Goal: Information Seeking & Learning: Learn about a topic

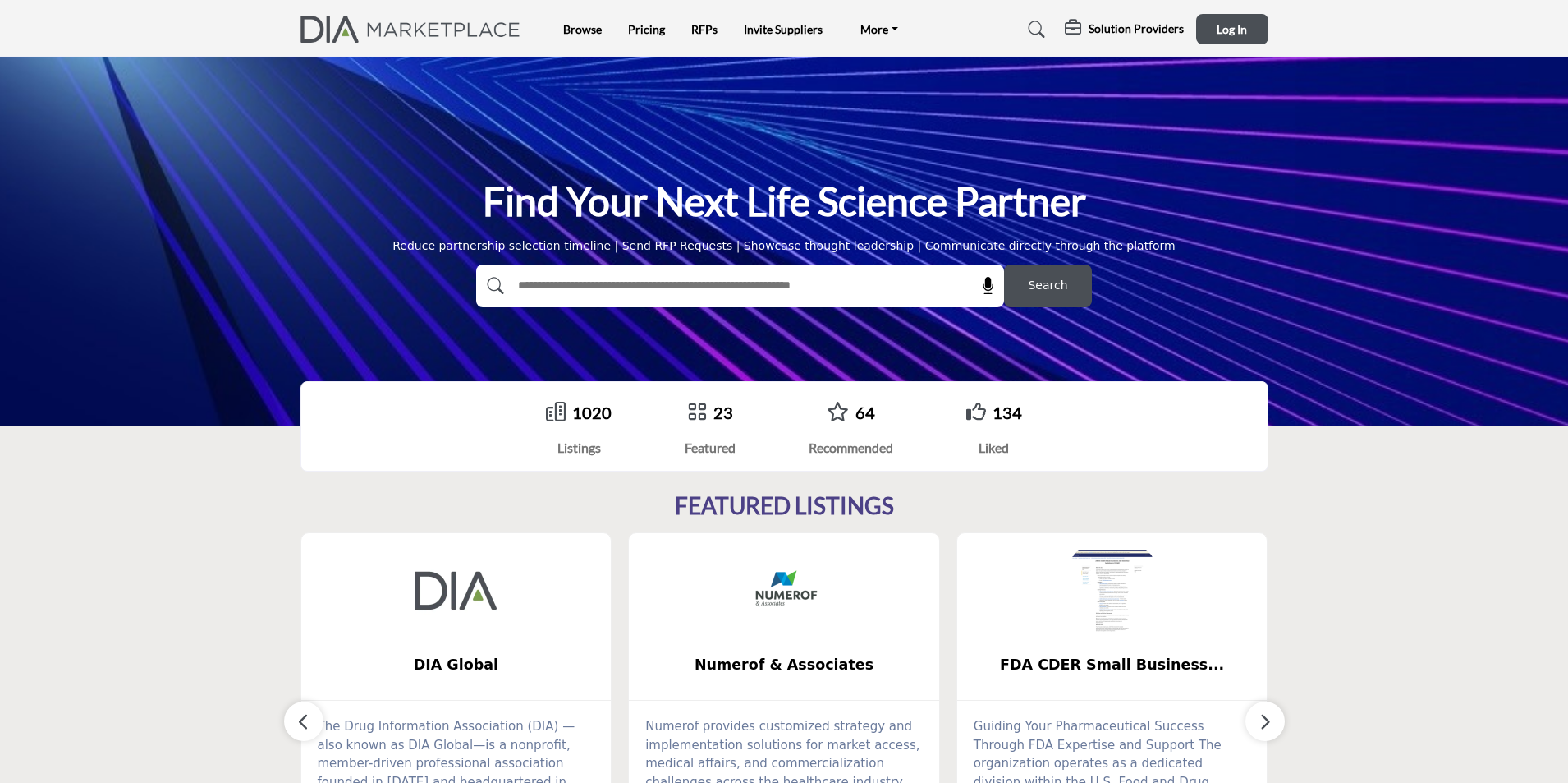
click at [1253, 718] on button "button" at bounding box center [1265, 720] width 40 height 40
click at [307, 715] on icon "button" at bounding box center [303, 721] width 13 height 20
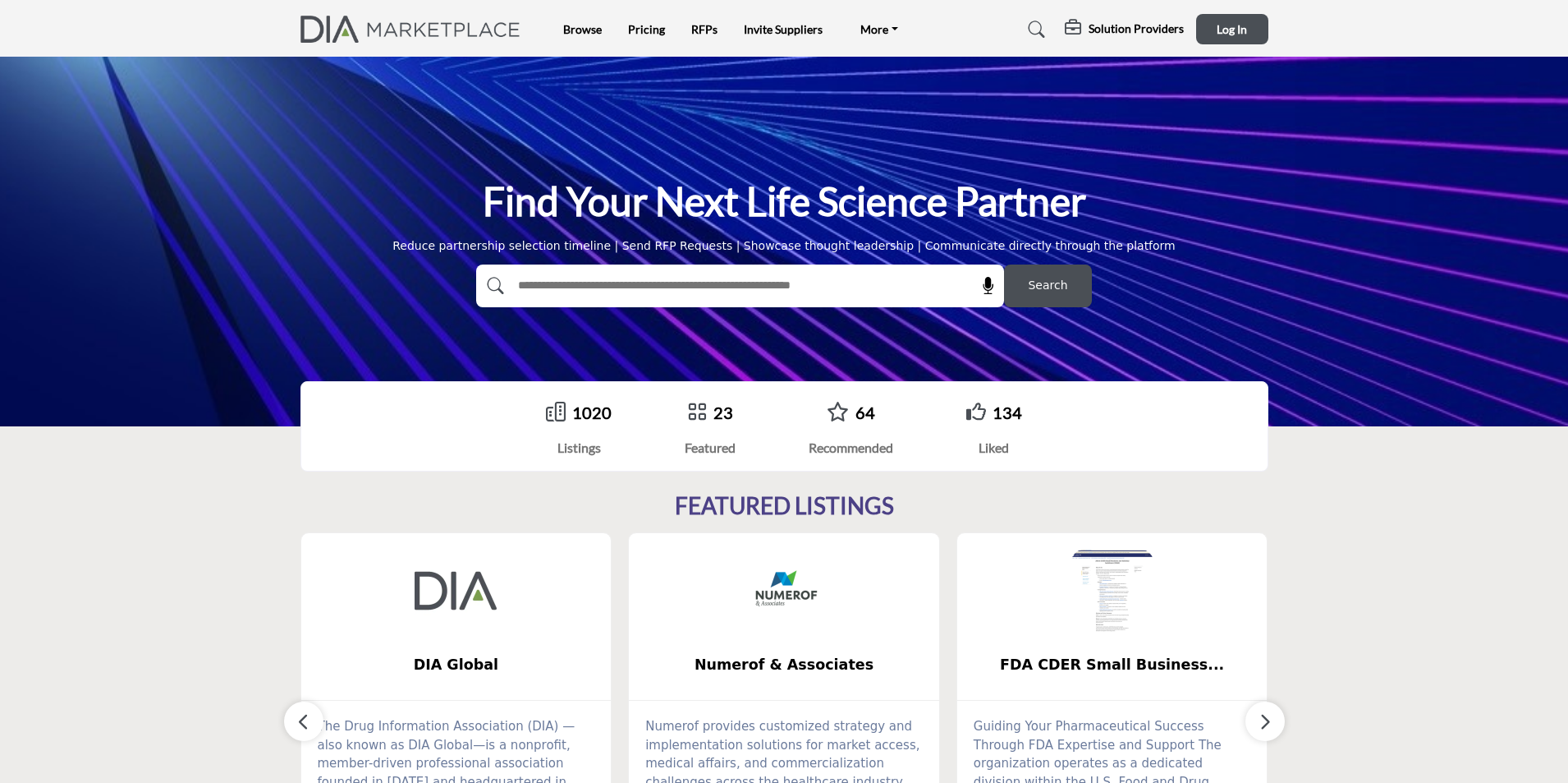
click at [1267, 725] on icon "button" at bounding box center [1265, 721] width 13 height 20
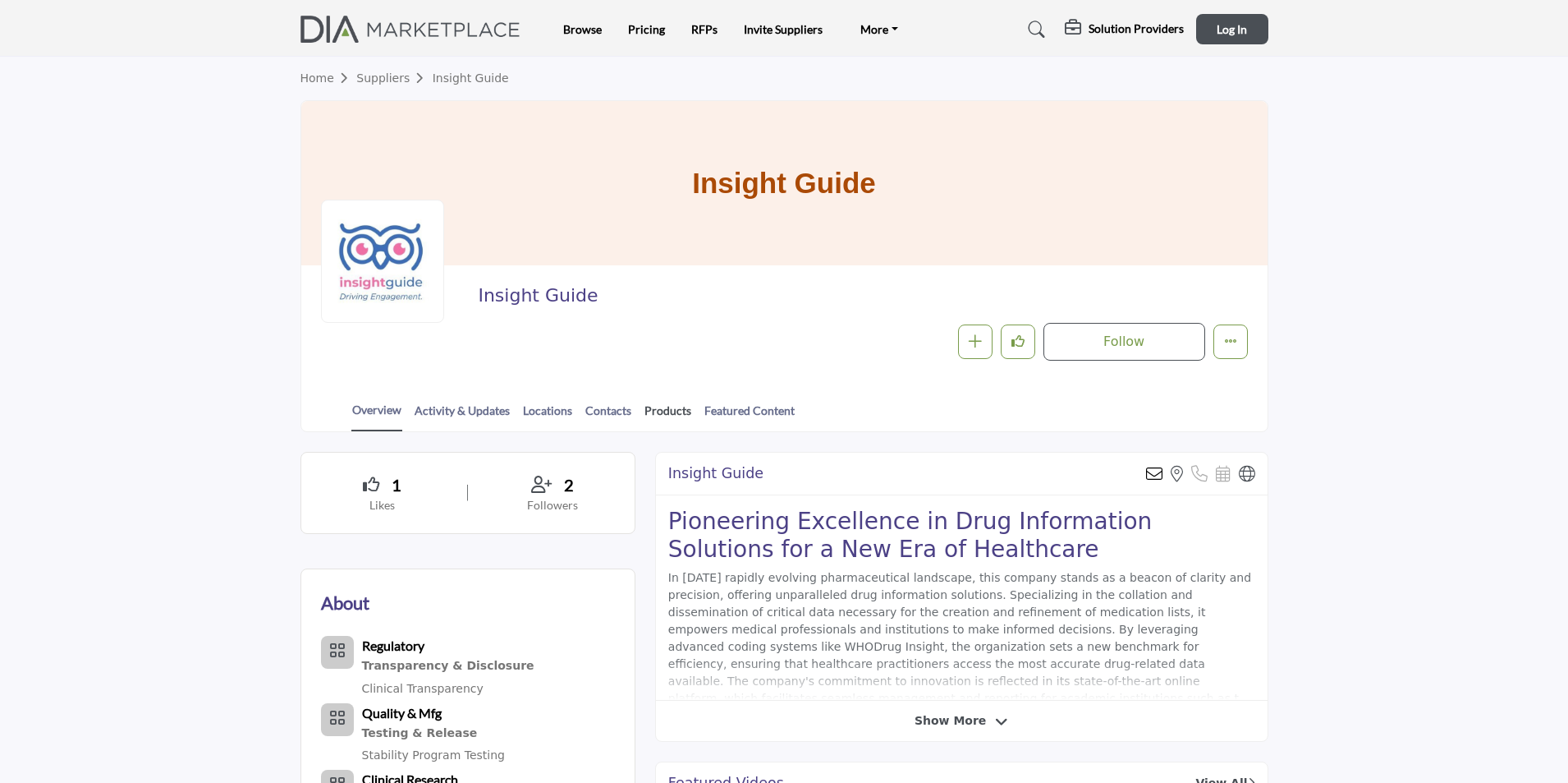
click at [665, 413] on link "Products" at bounding box center [667, 415] width 49 height 29
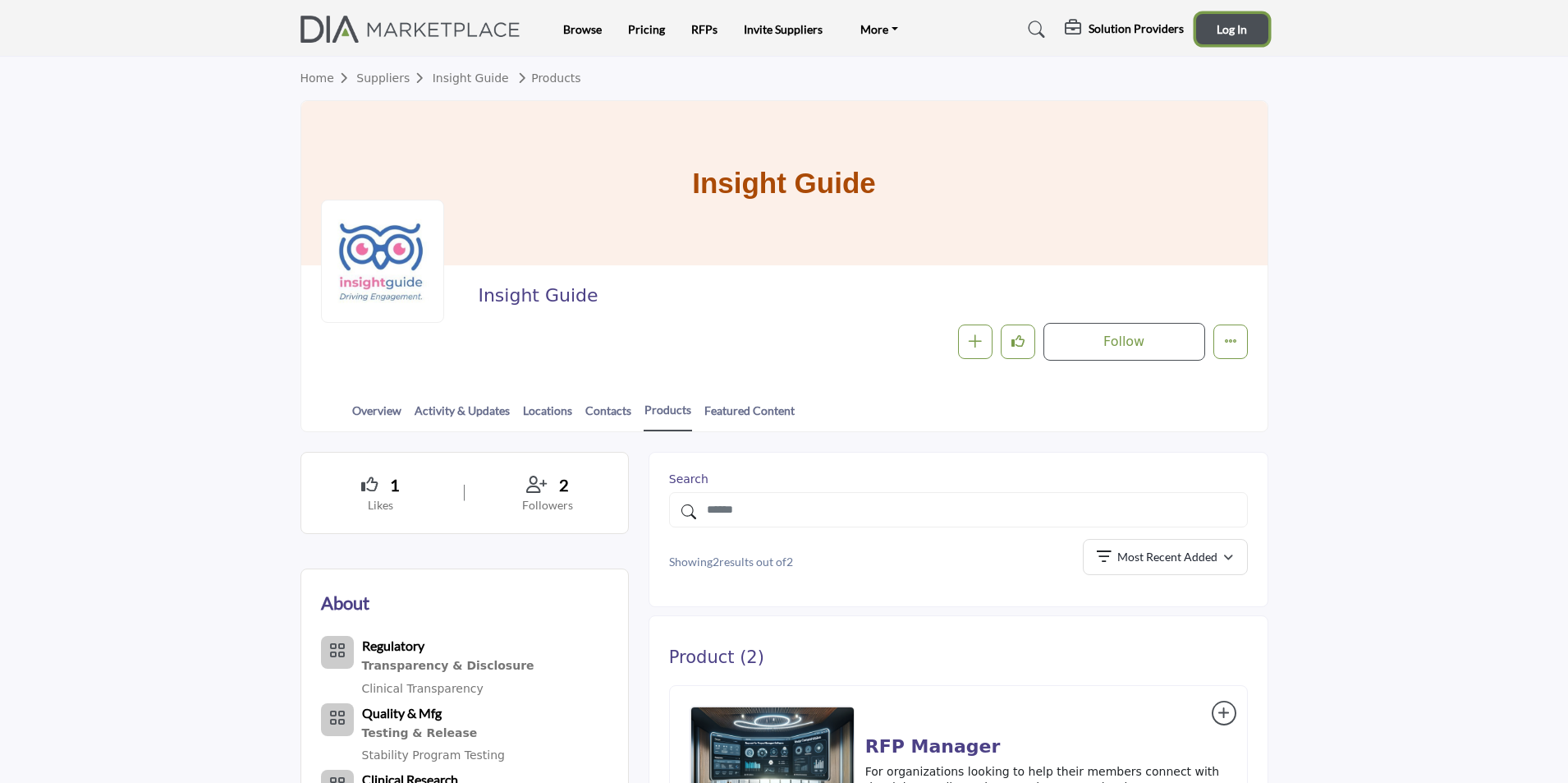
click at [1225, 30] on span "Log In" at bounding box center [1232, 29] width 30 height 14
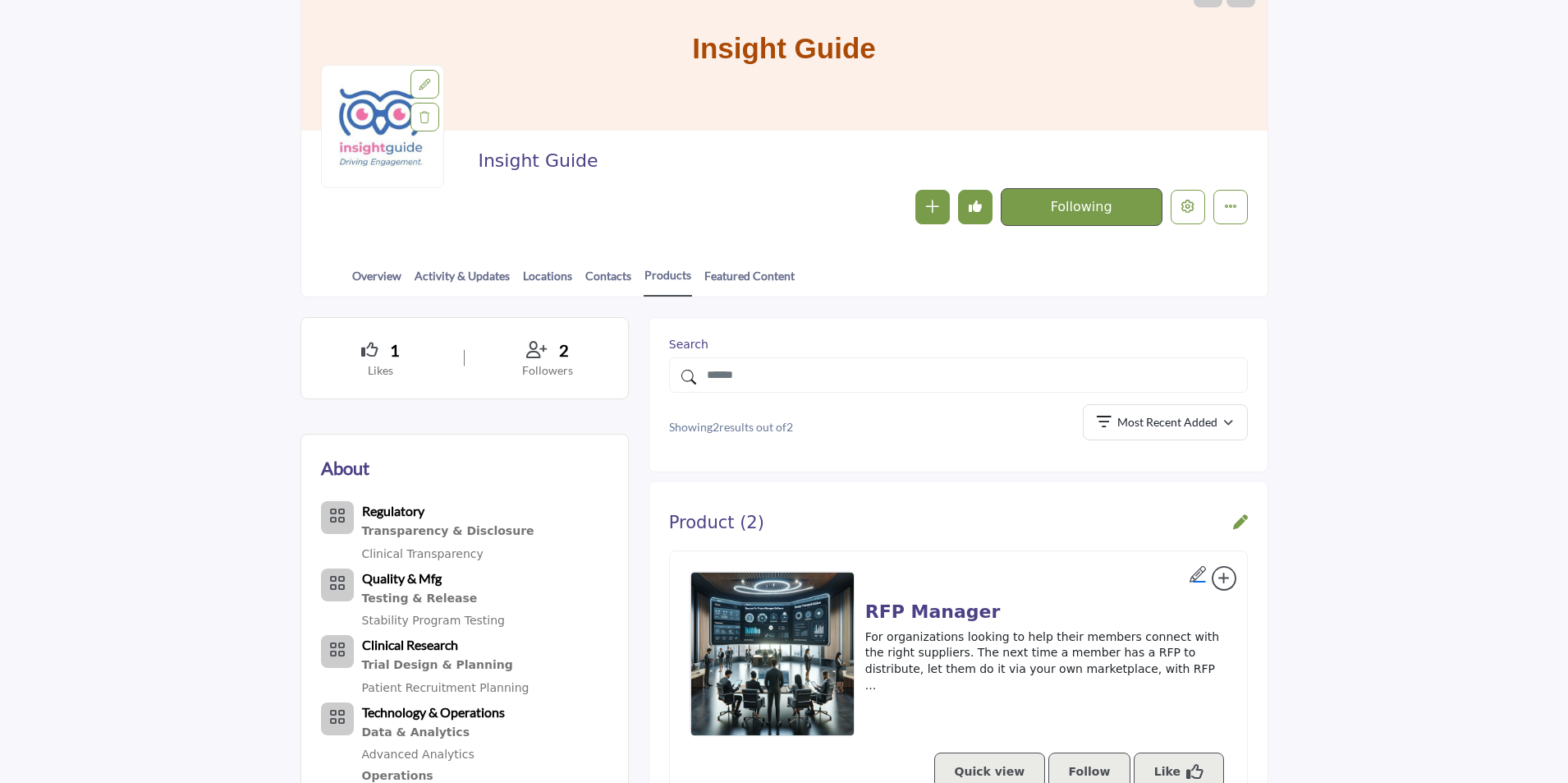
scroll to position [164, 0]
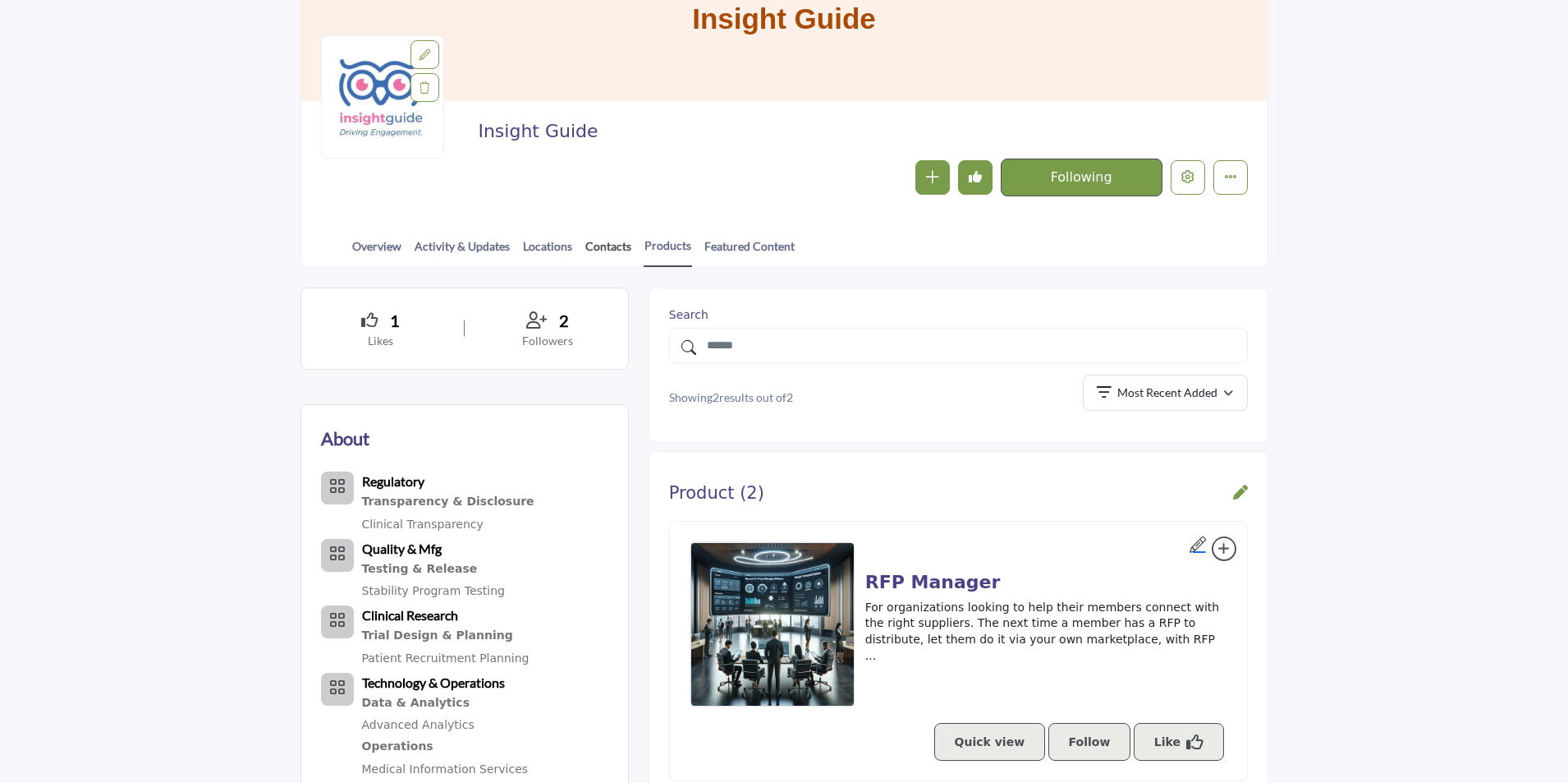
click at [610, 246] on link "Contacts" at bounding box center [608, 251] width 48 height 29
